Goal: Transaction & Acquisition: Purchase product/service

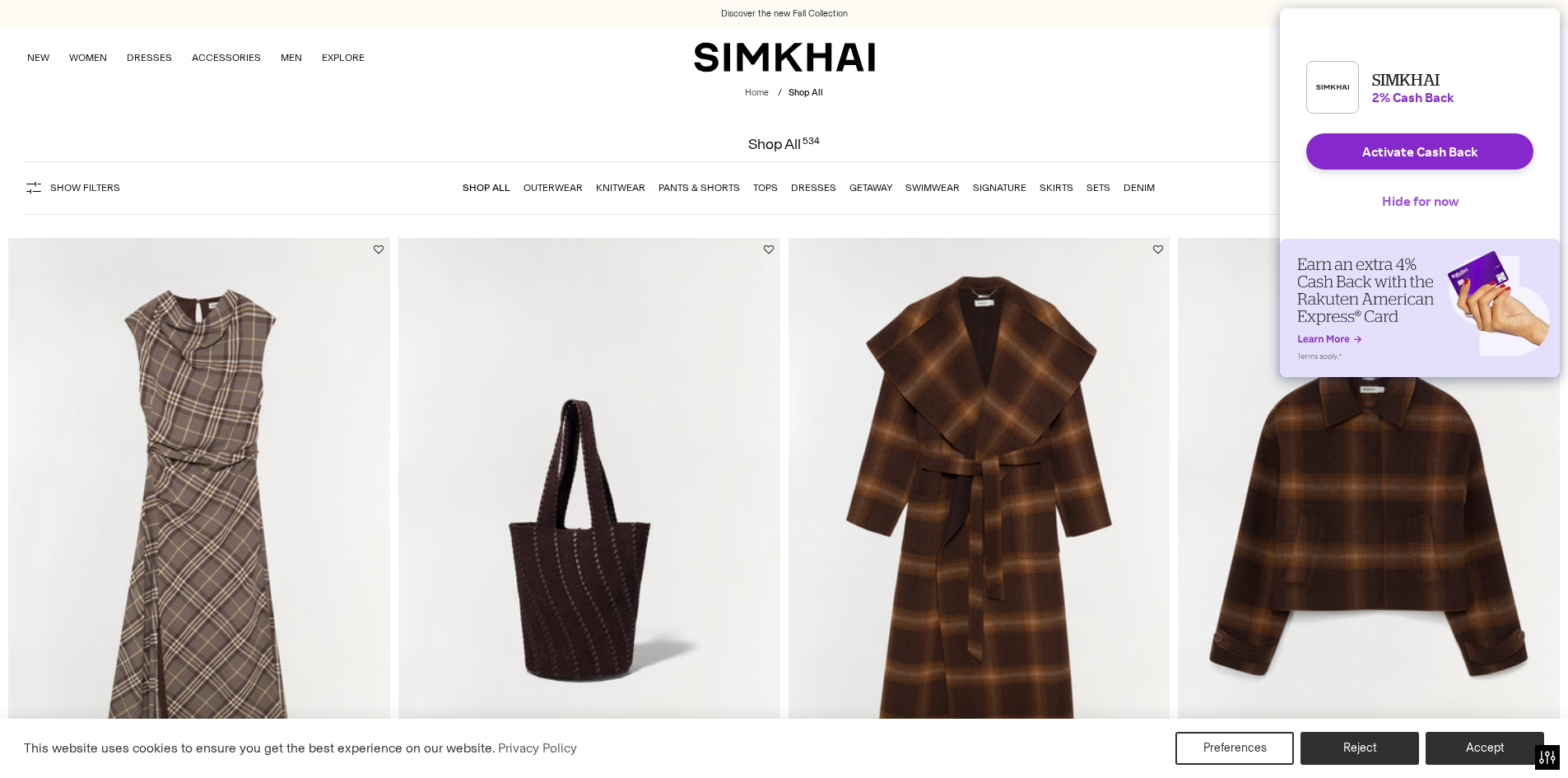
click at [1451, 213] on button "Hide for now" at bounding box center [1420, 200] width 103 height 36
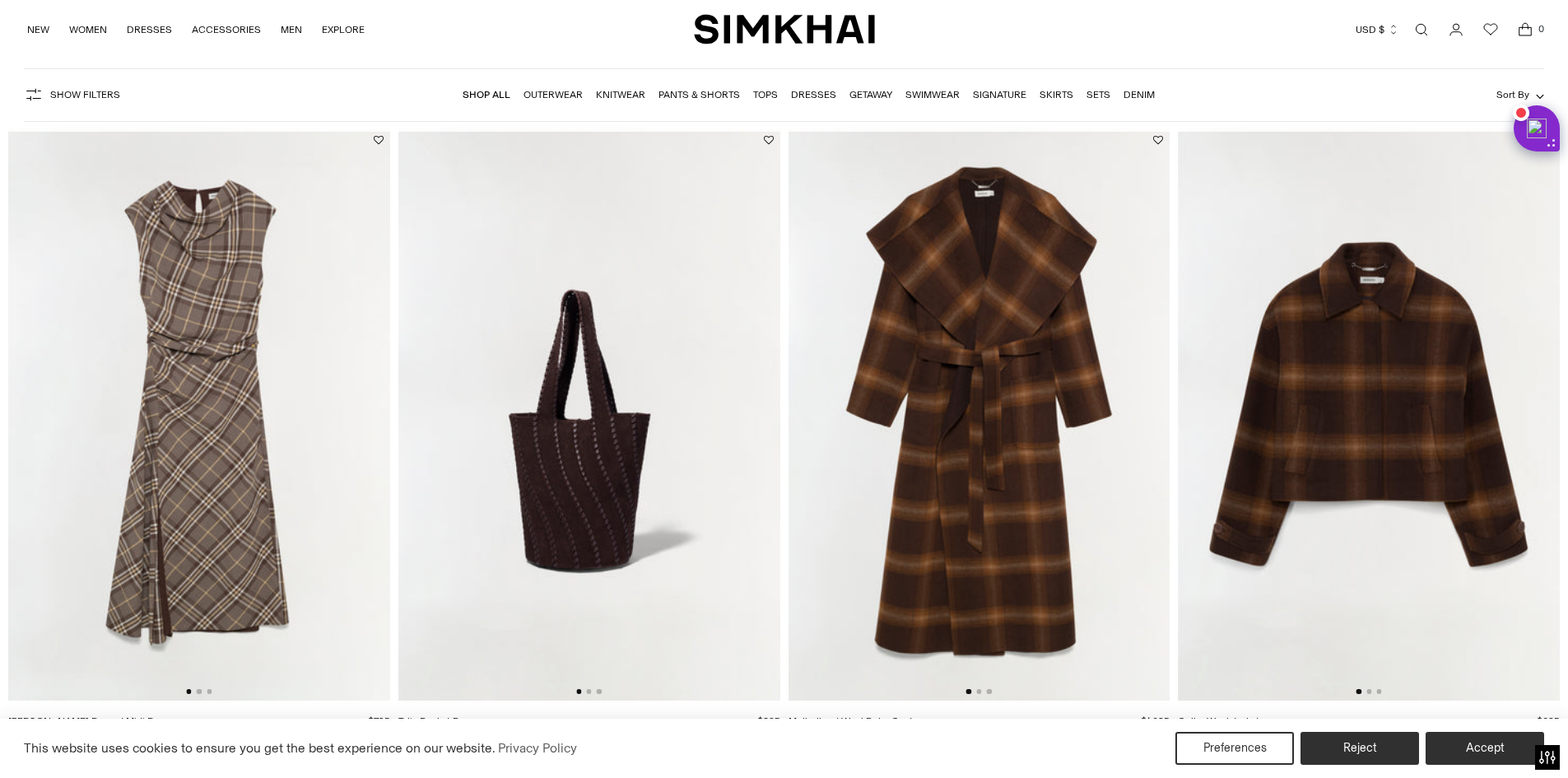
scroll to position [165, 0]
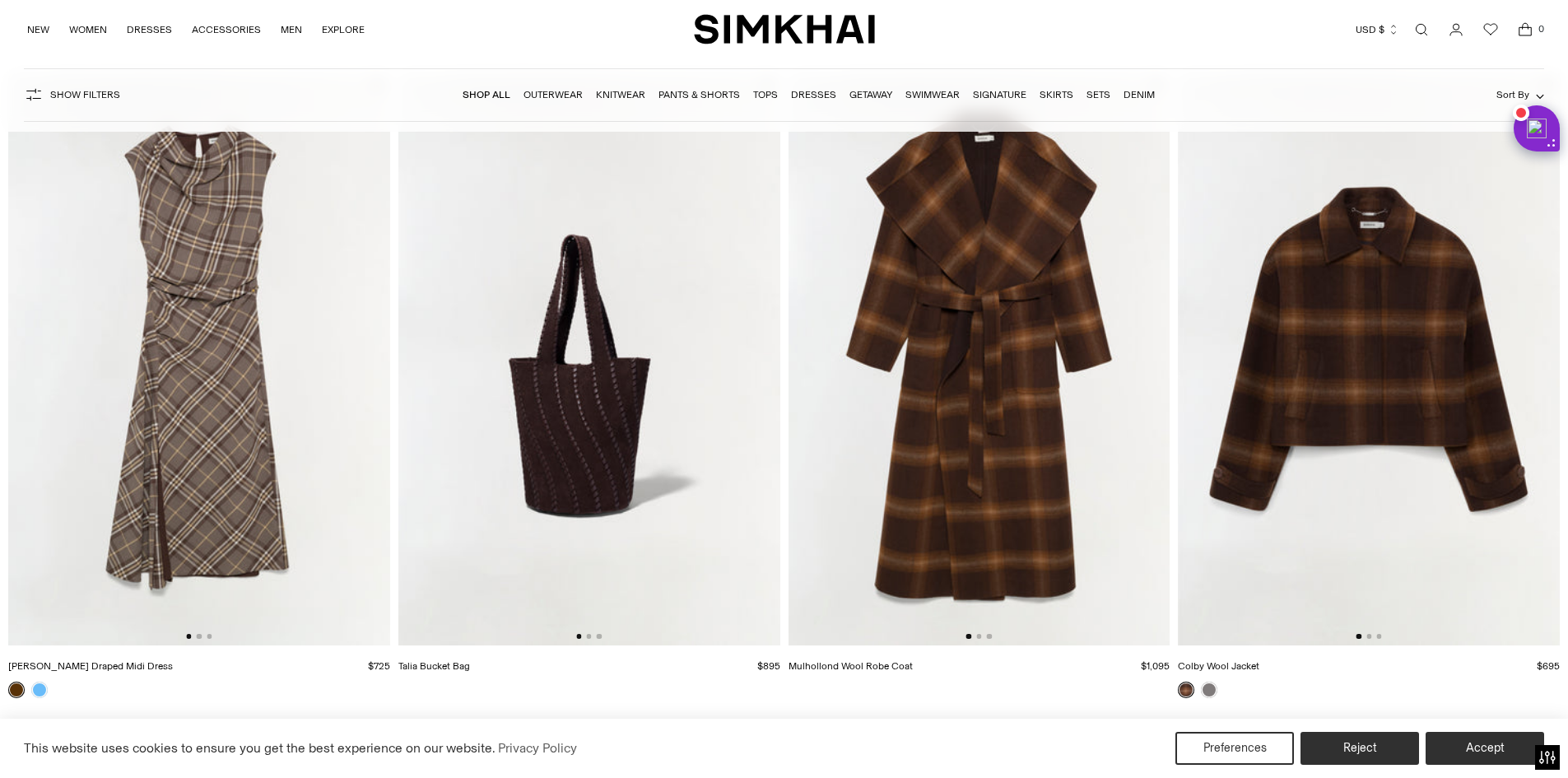
click at [251, 415] on img at bounding box center [199, 360] width 381 height 573
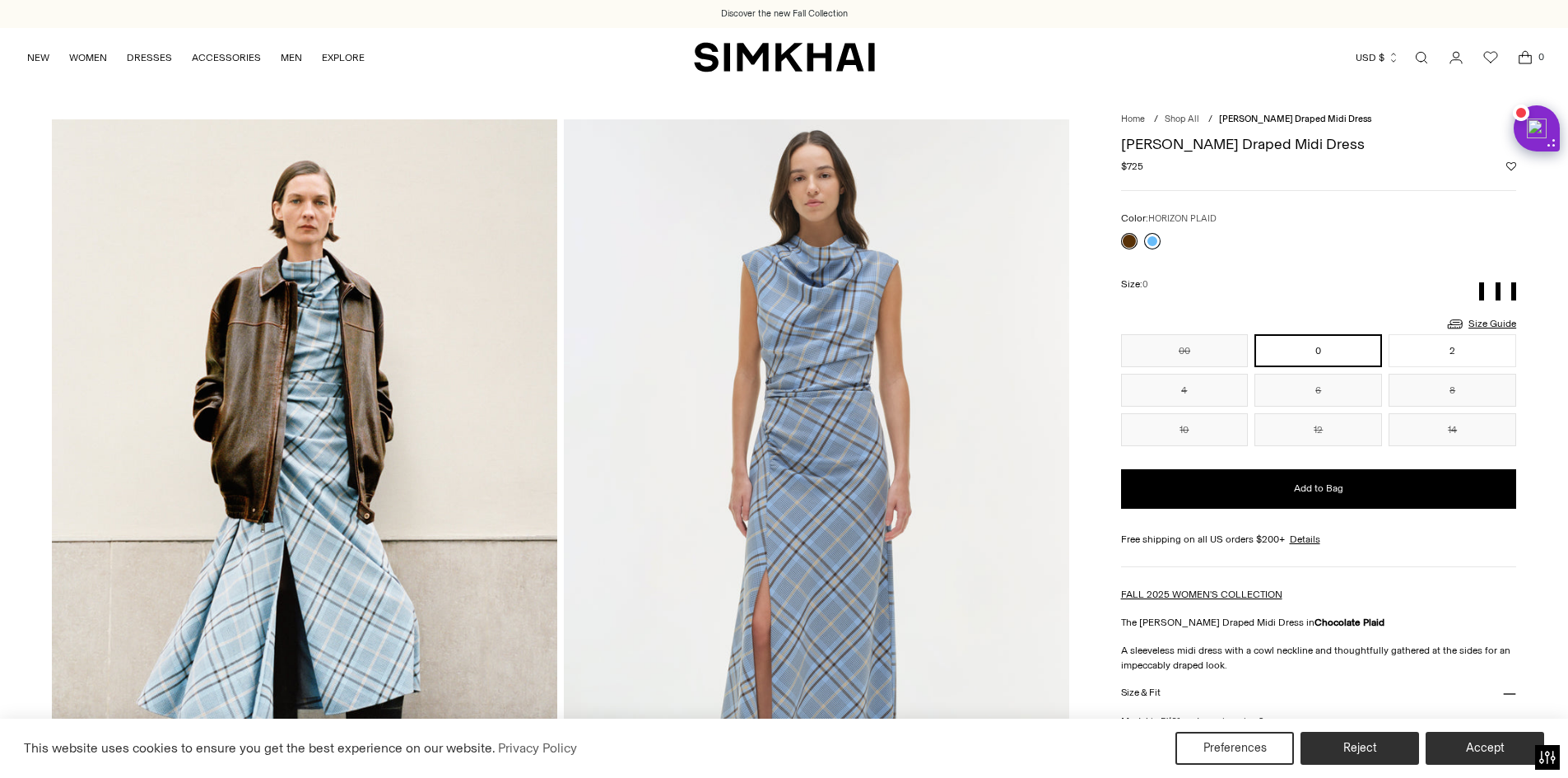
click at [1149, 231] on div at bounding box center [1141, 240] width 46 height 23
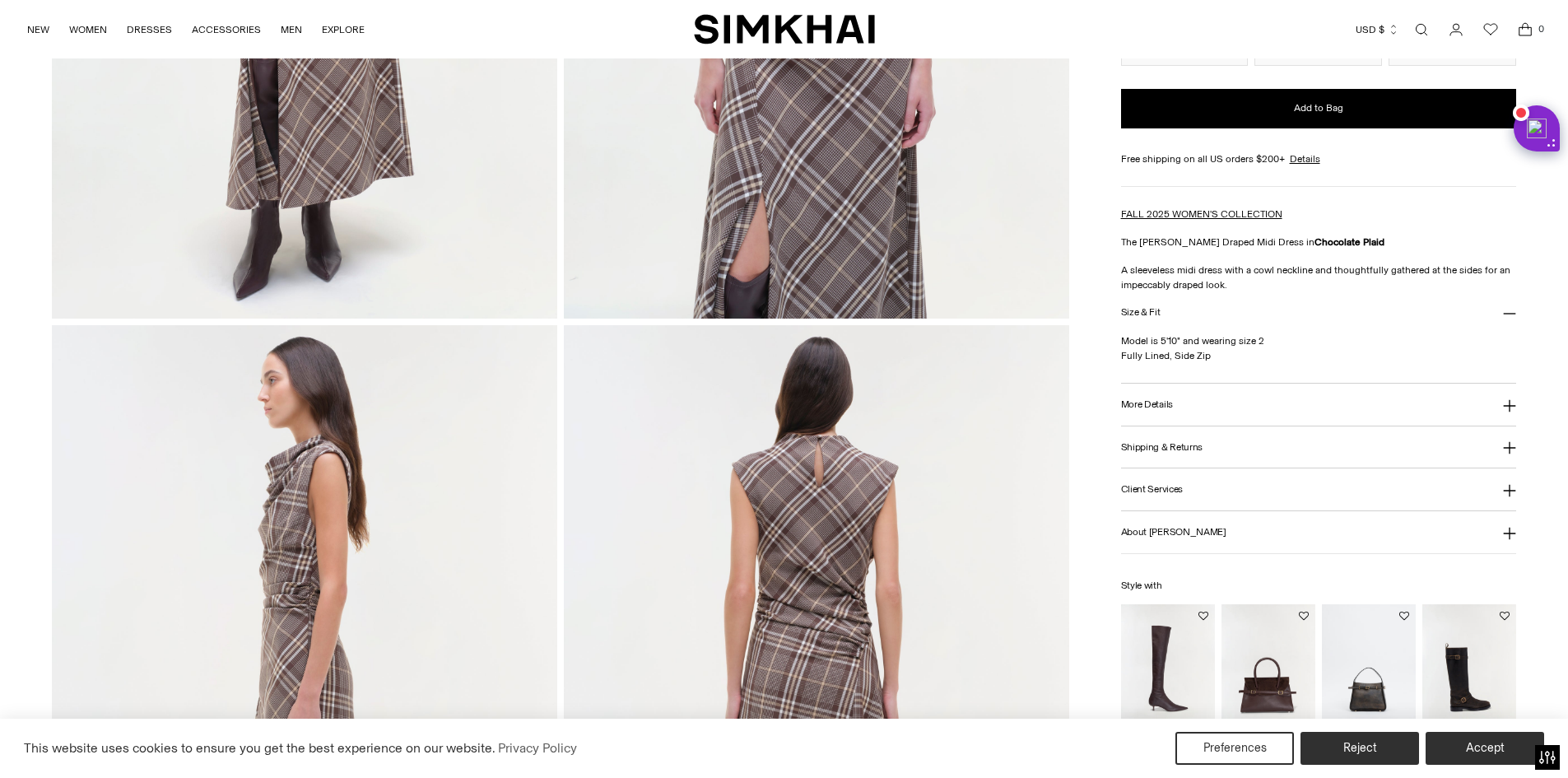
scroll to position [165, 0]
